Goal: Transaction & Acquisition: Subscribe to service/newsletter

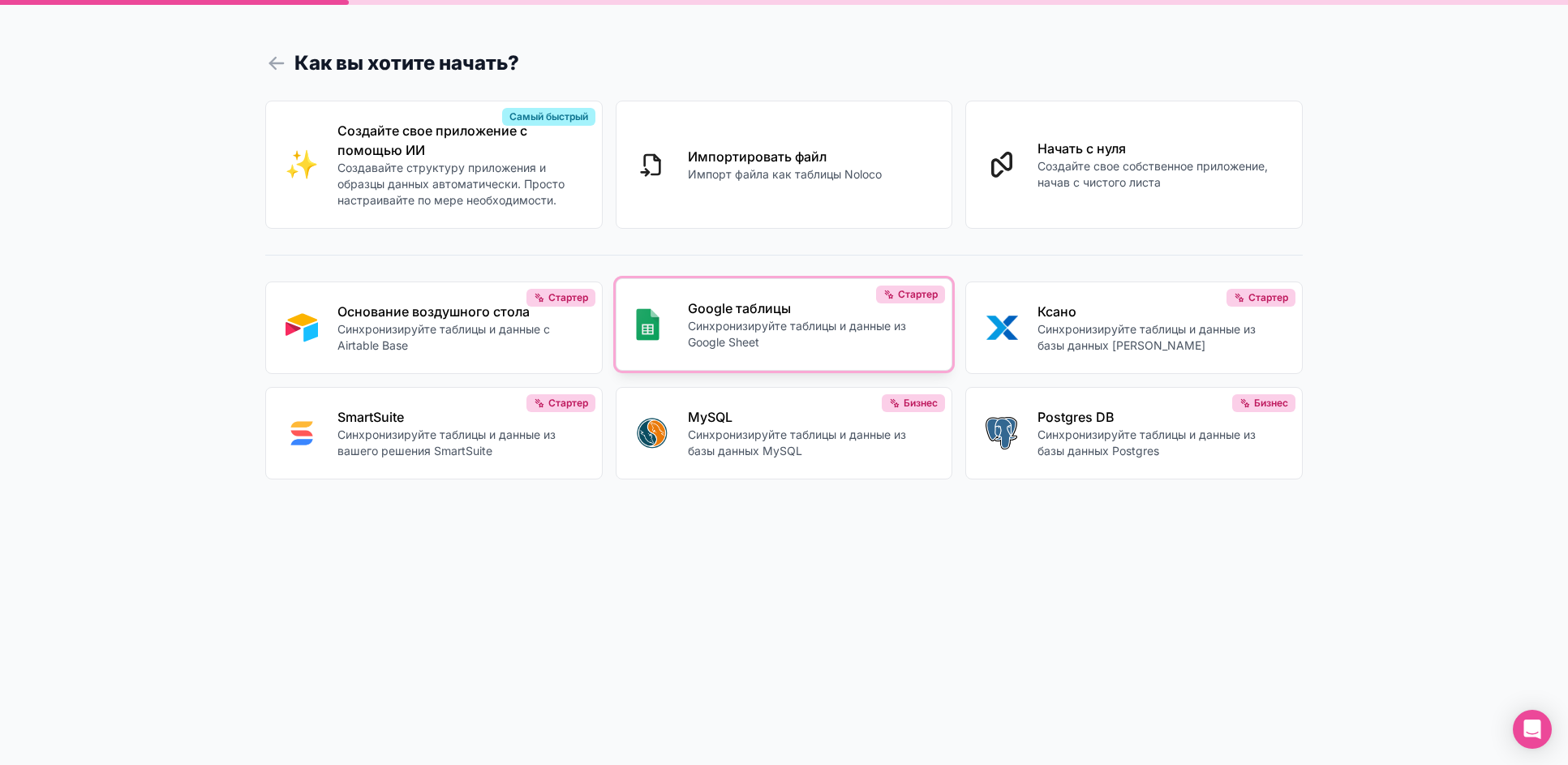
click at [722, 332] on font "Синхронизируйте таблицы и данные из Google Sheet" at bounding box center [796, 333] width 218 height 30
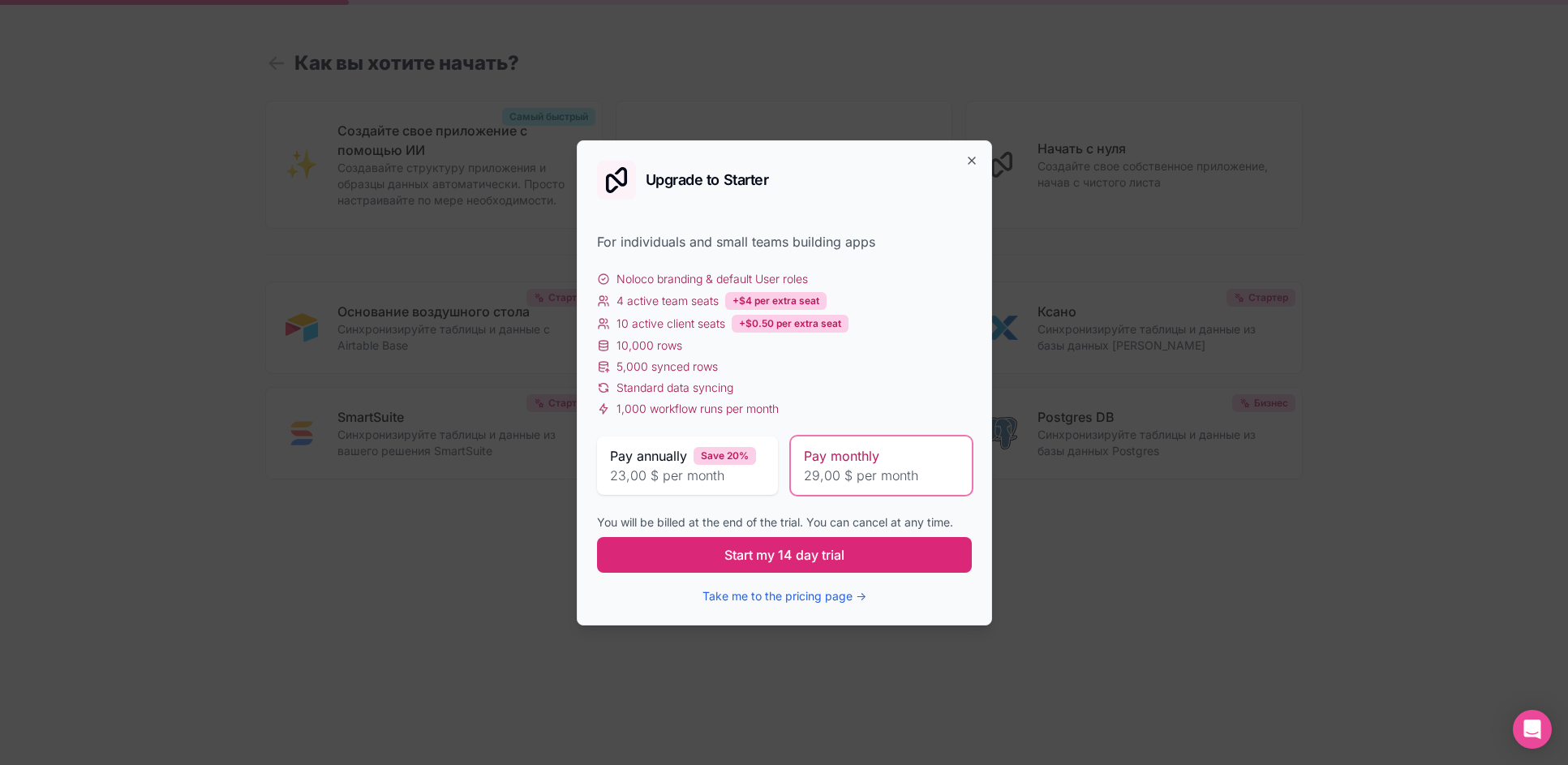
click at [840, 547] on span "Start my 14 day trial" at bounding box center [785, 555] width 120 height 20
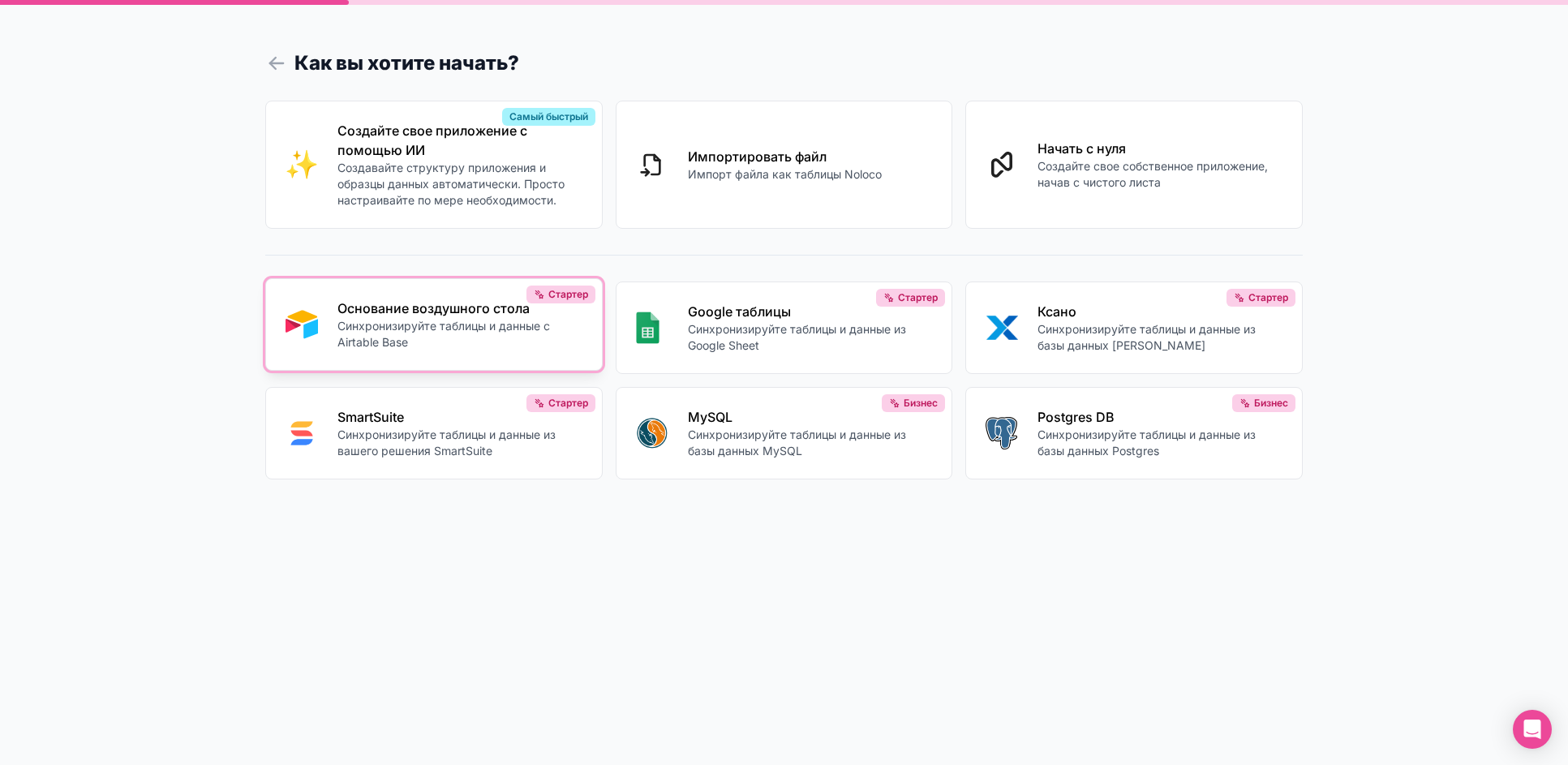
click at [396, 328] on font "Синхронизируйте таблицы и данные с Airtable Base" at bounding box center [443, 333] width 213 height 30
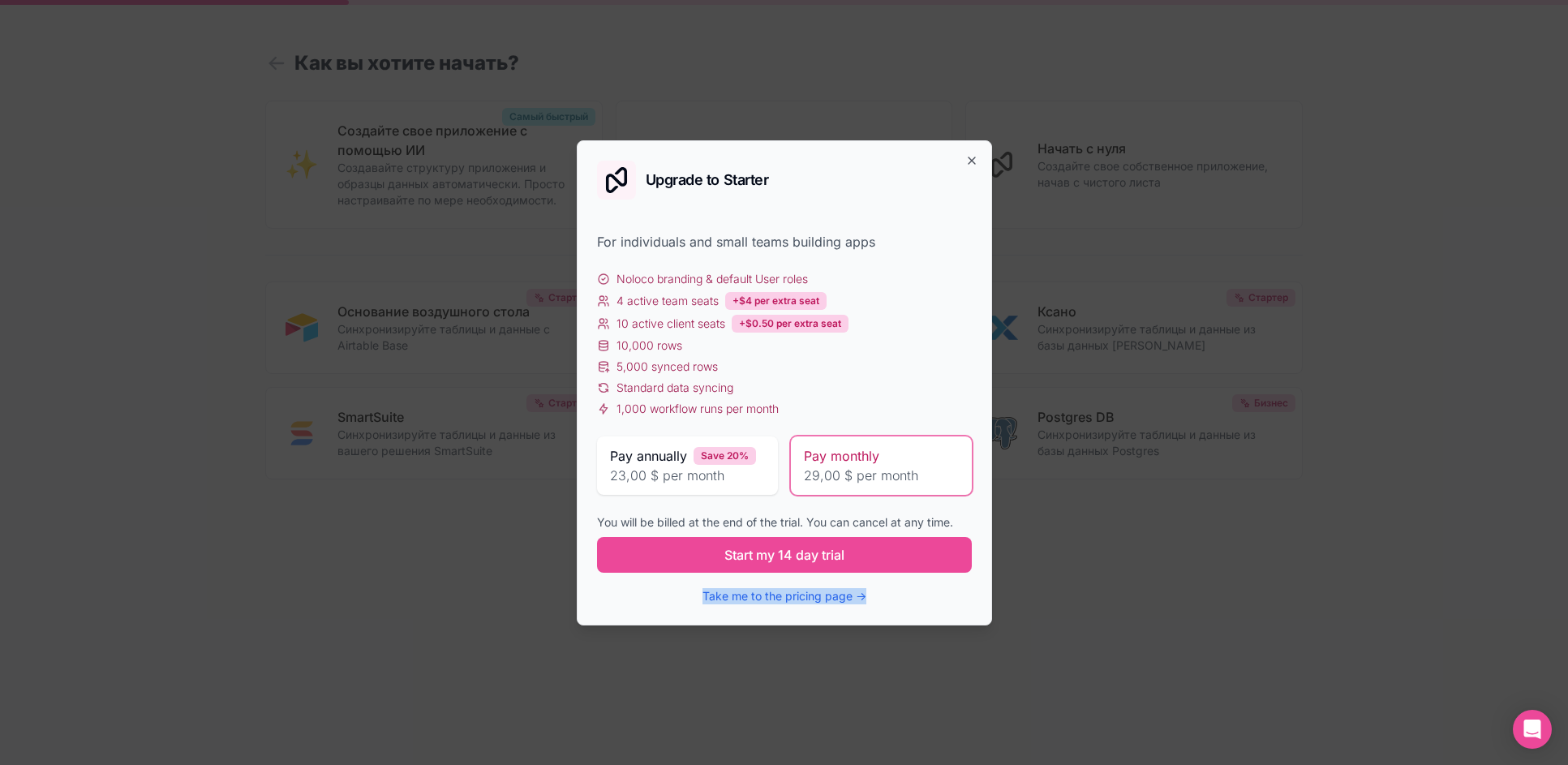
drag, startPoint x: 886, startPoint y: 594, endPoint x: 698, endPoint y: 586, distance: 188.2
click at [698, 586] on div "Take me to the pricing page →" at bounding box center [784, 595] width 375 height 20
copy button "Take me to the pricing page →"
click at [972, 158] on icon "button" at bounding box center [971, 160] width 13 height 13
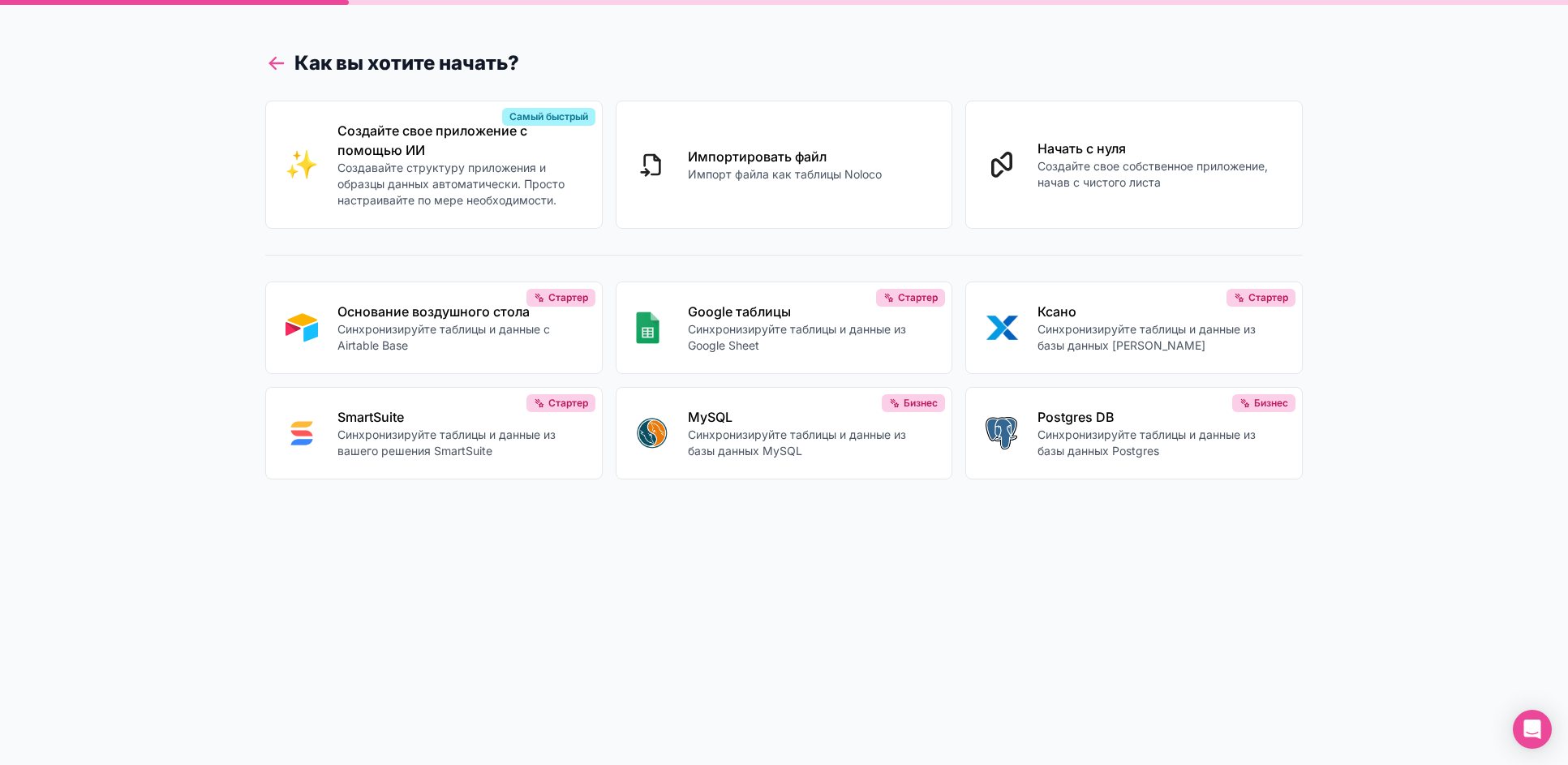
click at [272, 60] on icon at bounding box center [276, 63] width 23 height 23
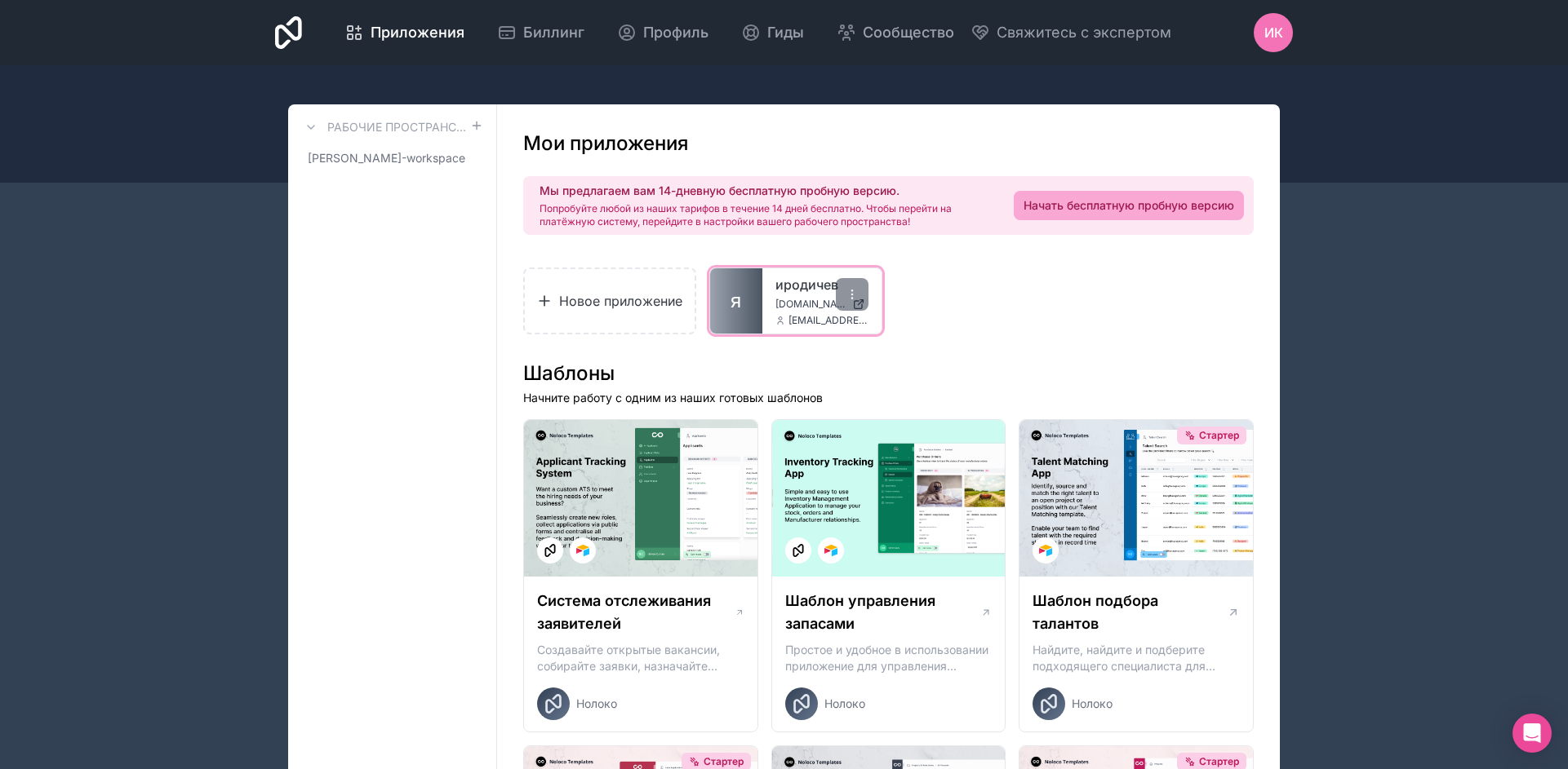
click at [806, 289] on font "иродичев" at bounding box center [807, 284] width 63 height 16
